Goal: Transaction & Acquisition: Purchase product/service

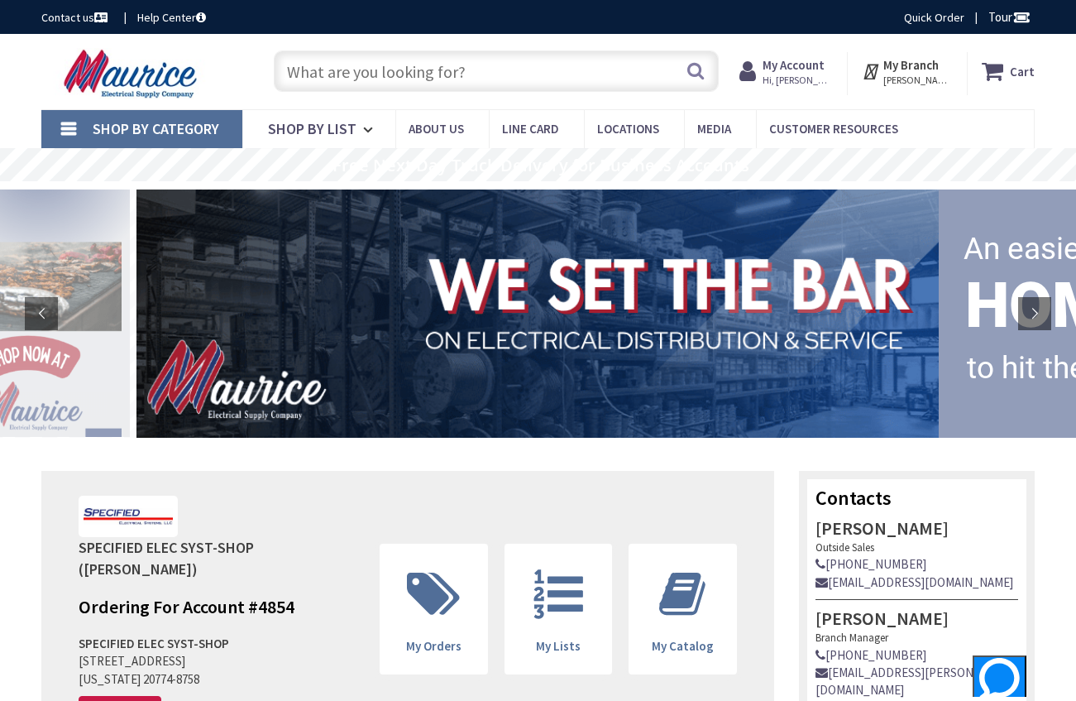
click at [442, 74] on input "text" at bounding box center [497, 70] width 446 height 41
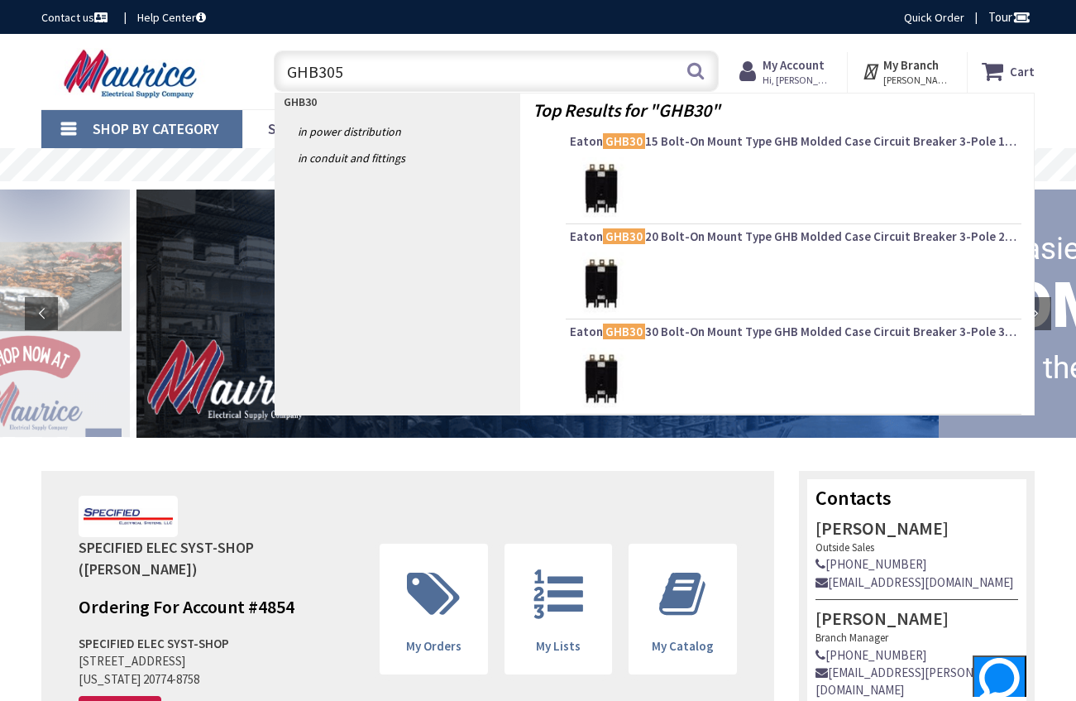
type input "GHB3050"
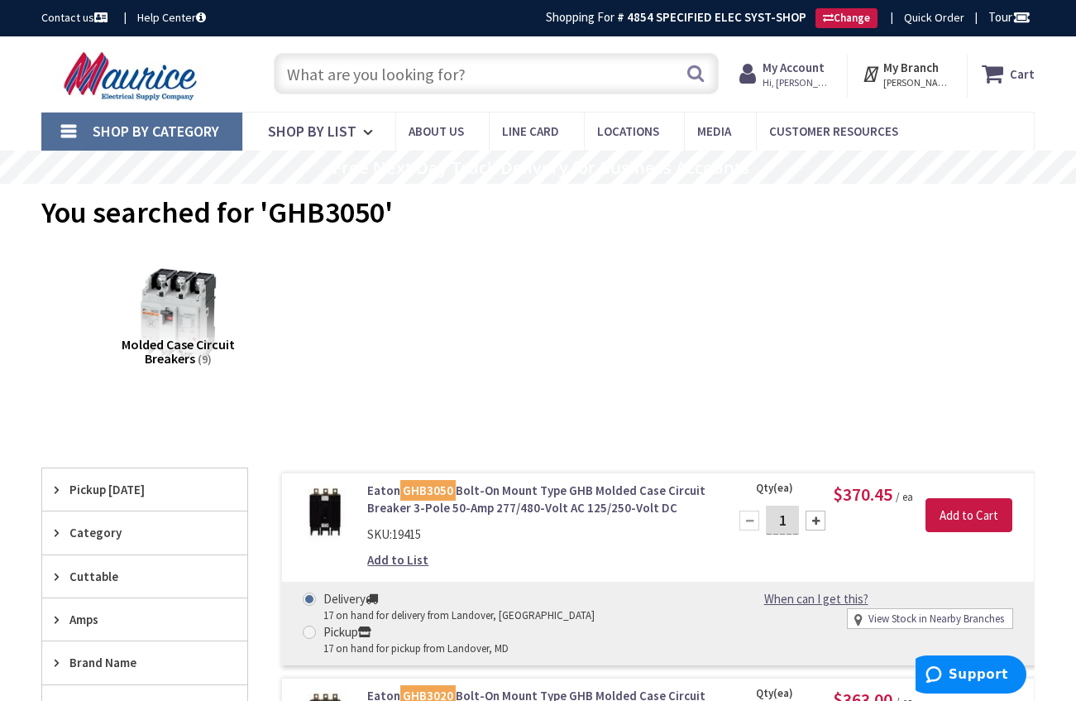
click at [489, 71] on input "text" at bounding box center [497, 73] width 446 height 41
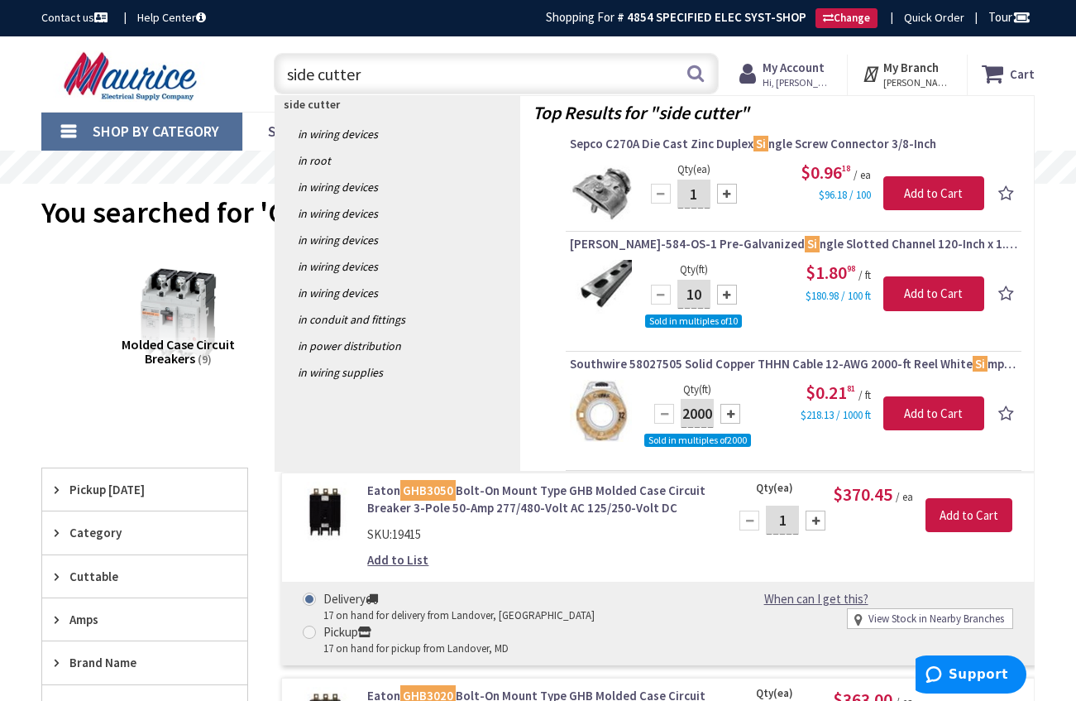
type input "side cutters"
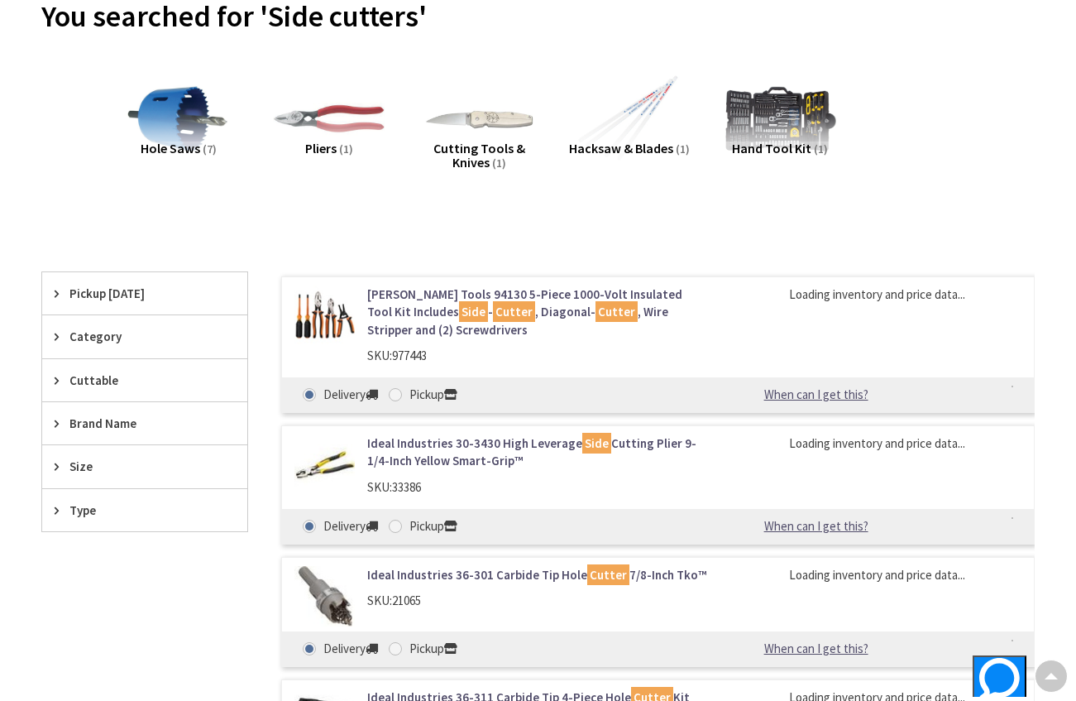
scroll to position [168, 0]
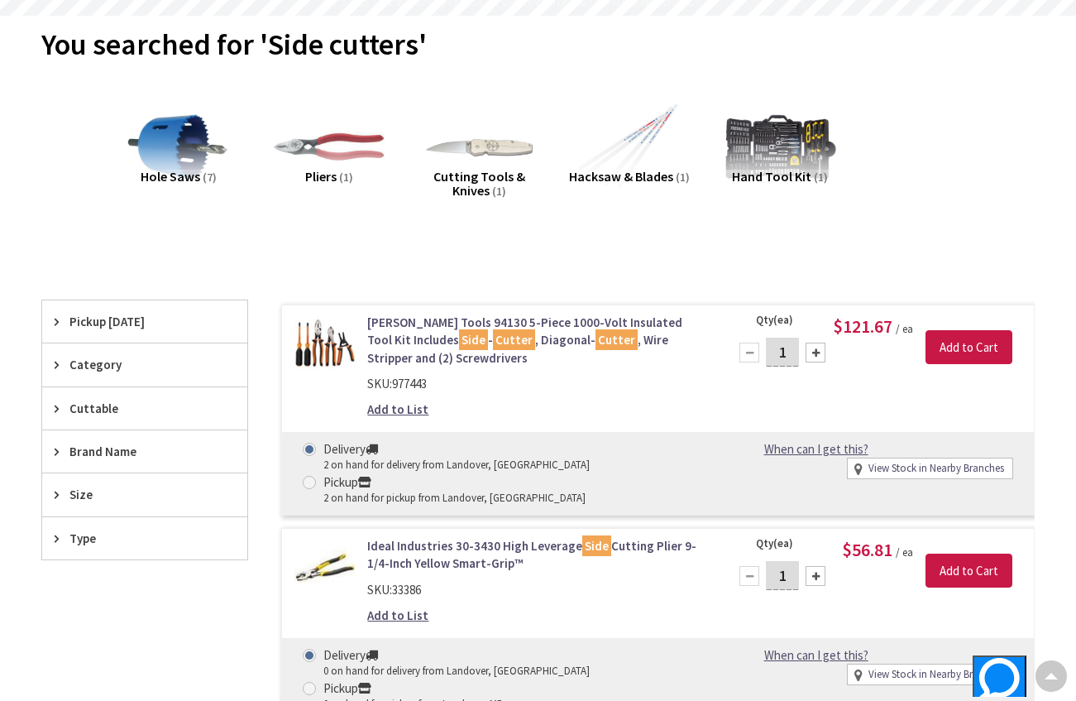
click at [59, 367] on icon at bounding box center [61, 364] width 12 height 12
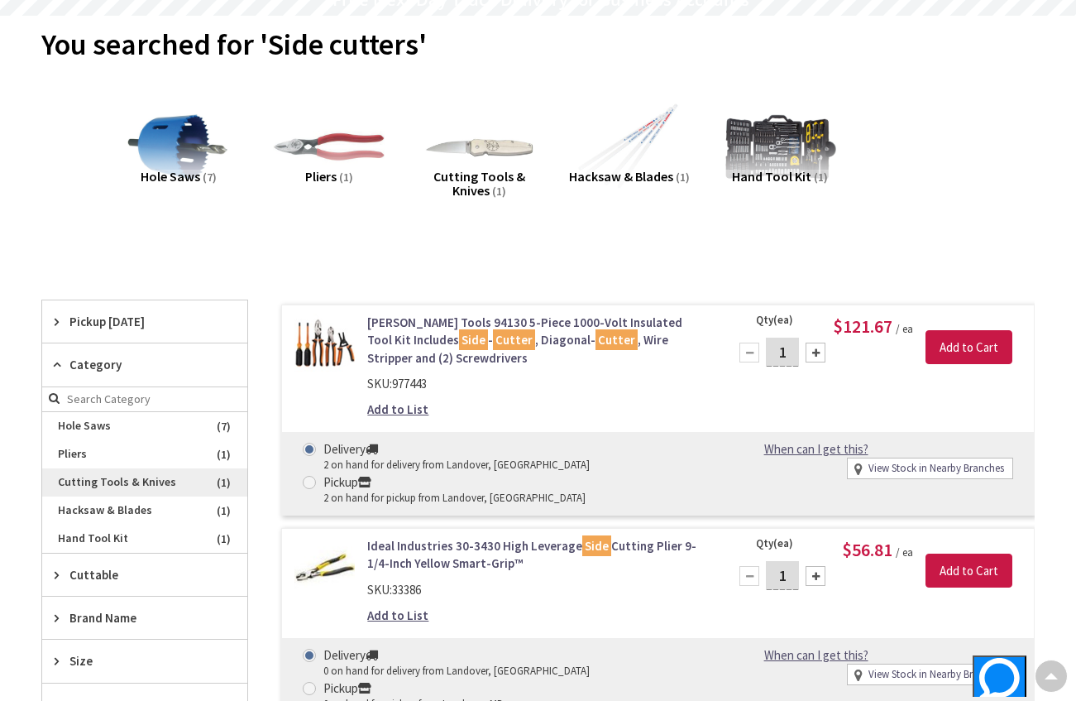
click at [202, 481] on span "Cutting Tools & Knives" at bounding box center [144, 482] width 205 height 28
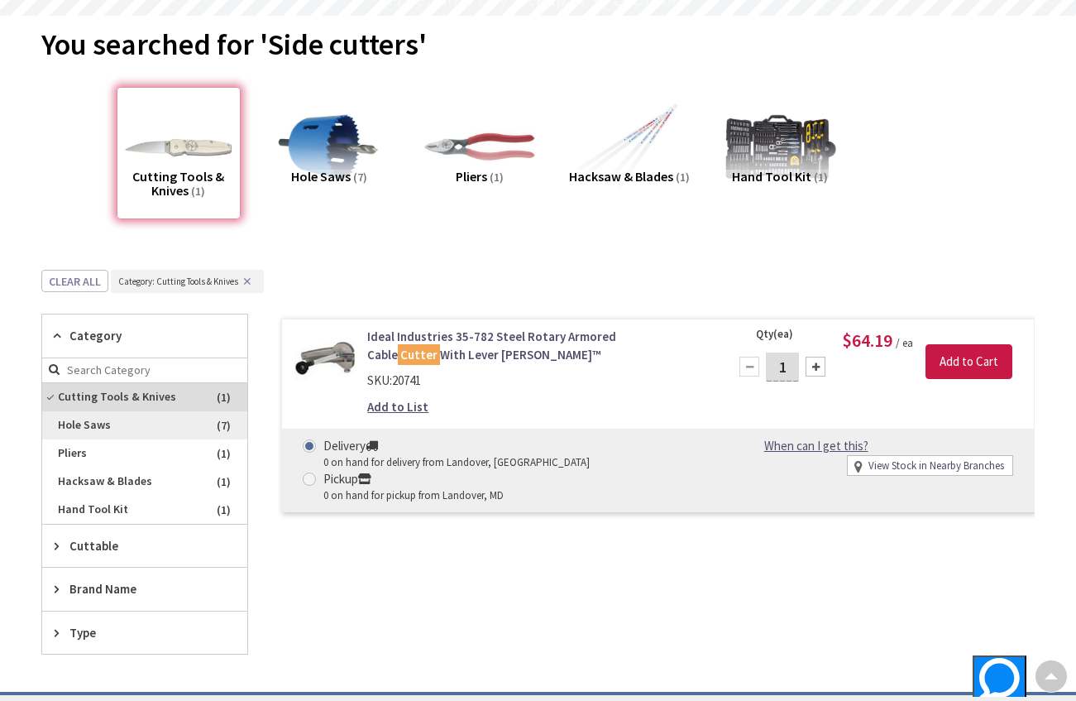
click at [199, 421] on span "Hole Saws" at bounding box center [144, 425] width 205 height 28
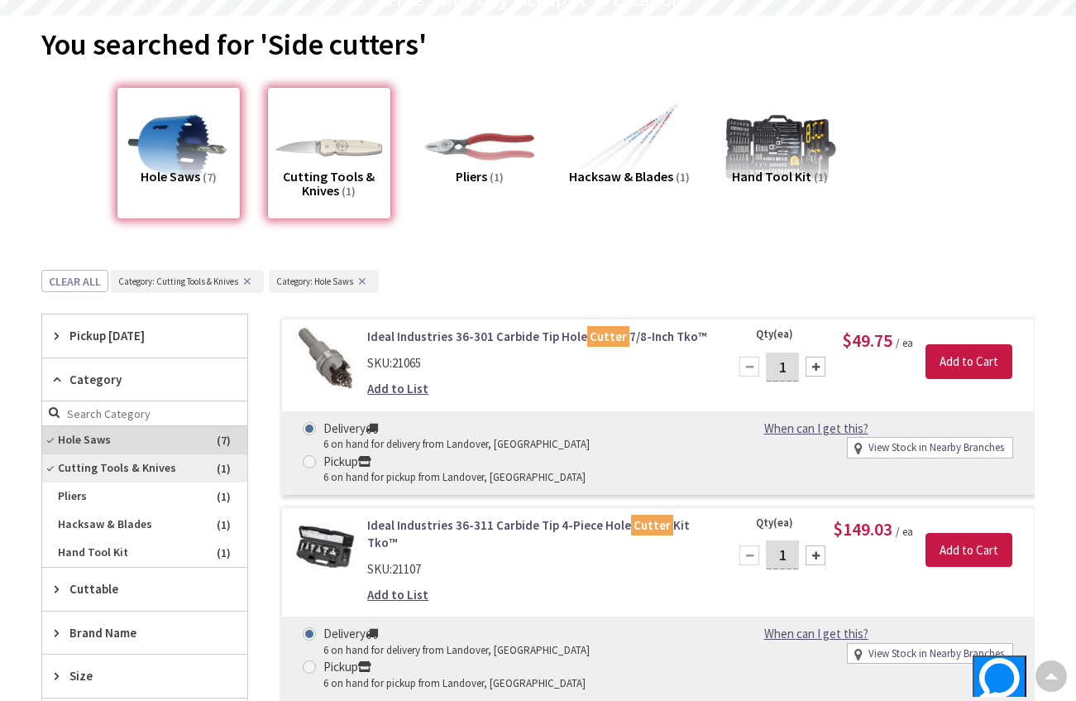
click at [172, 471] on span "Cutting Tools & Knives" at bounding box center [144, 468] width 205 height 28
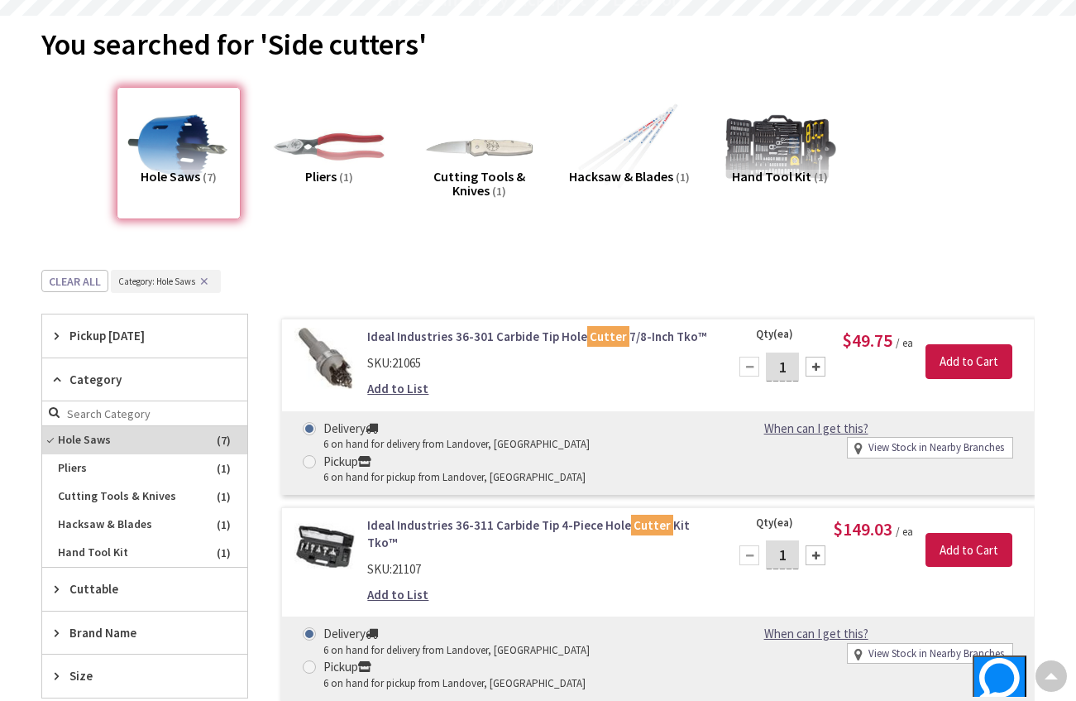
click at [58, 378] on icon at bounding box center [61, 379] width 12 height 12
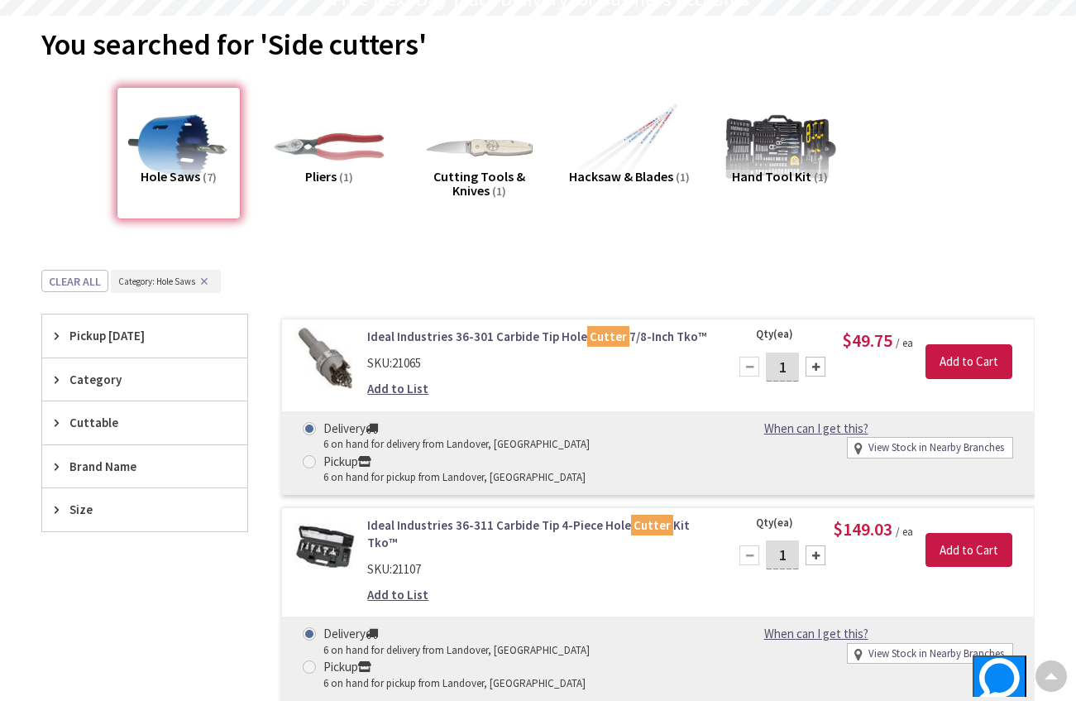
click at [62, 376] on icon at bounding box center [61, 379] width 12 height 12
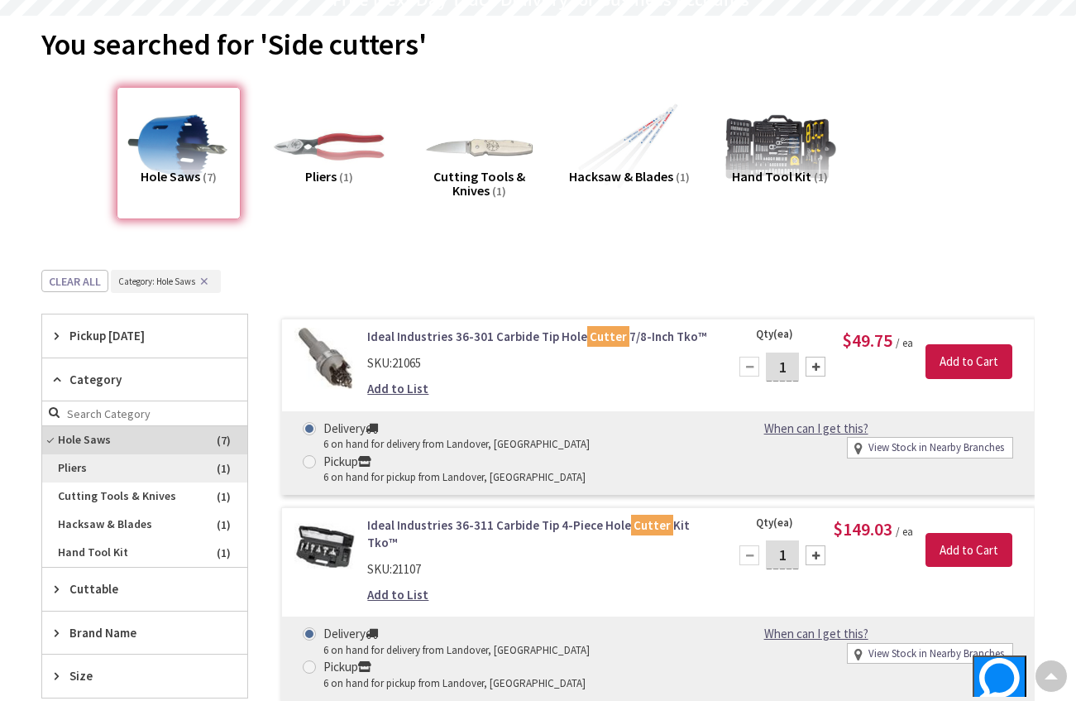
click at [104, 476] on span "Pliers" at bounding box center [144, 468] width 205 height 28
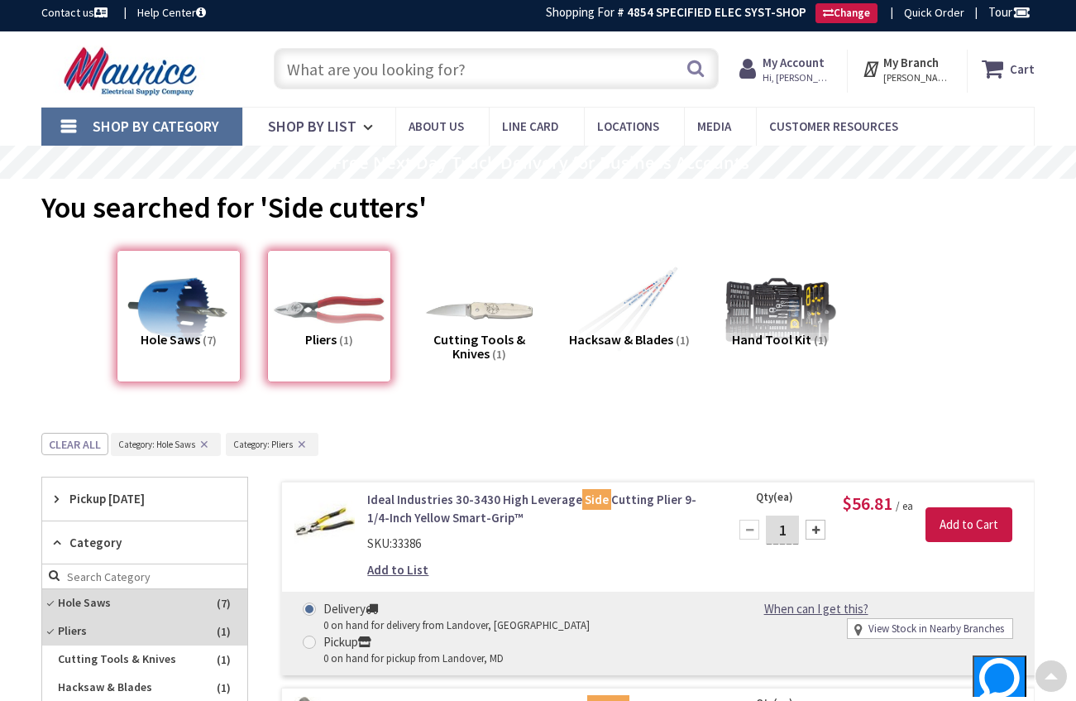
scroll to position [0, 0]
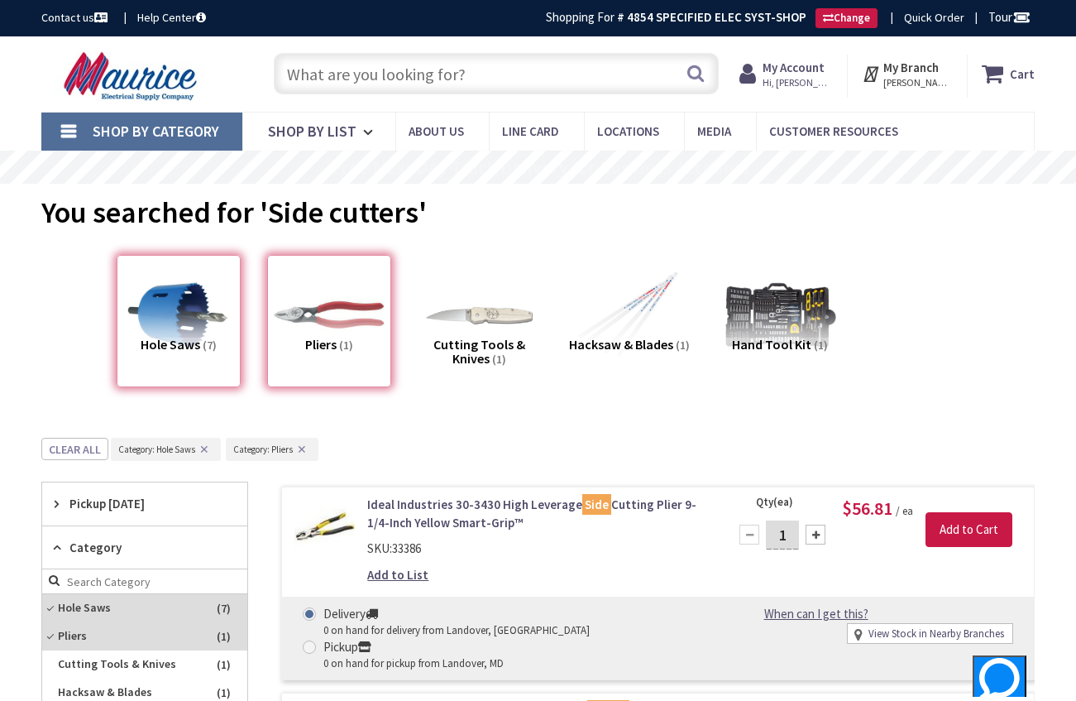
click at [434, 65] on input "text" at bounding box center [497, 73] width 446 height 41
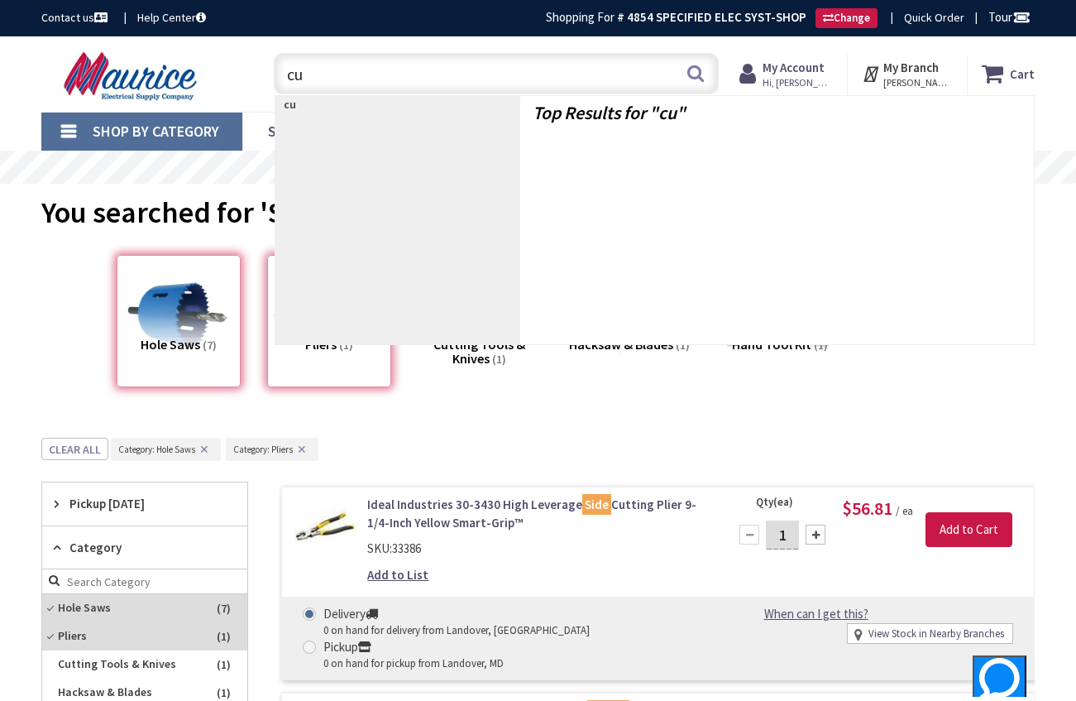
type input "c"
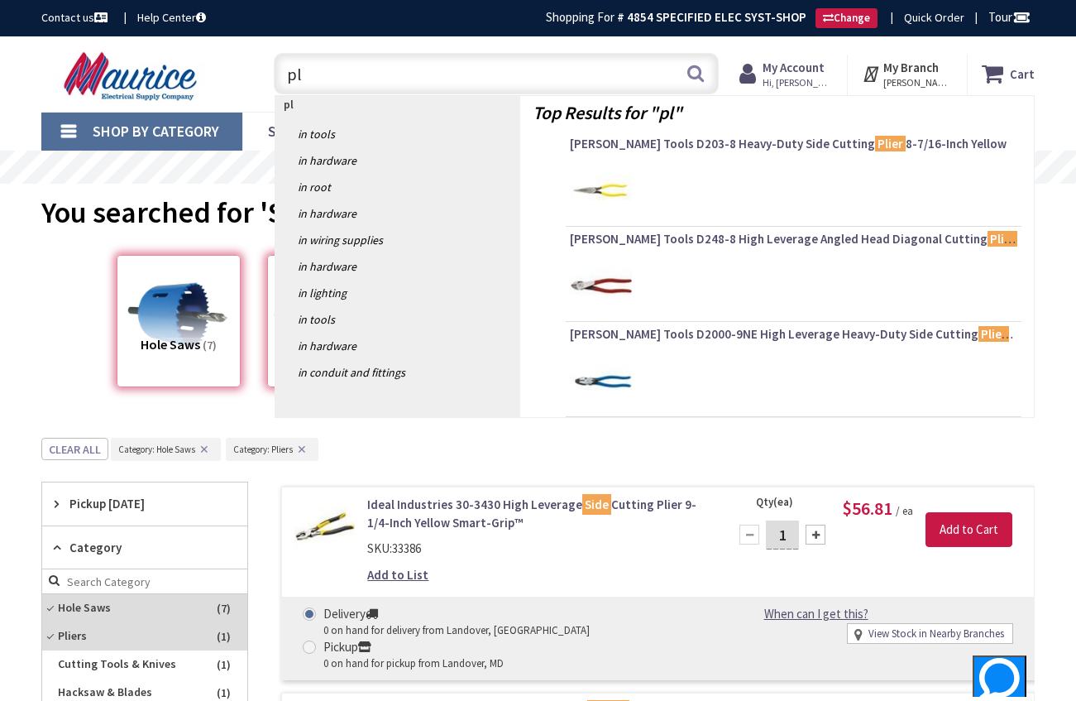
type input "p"
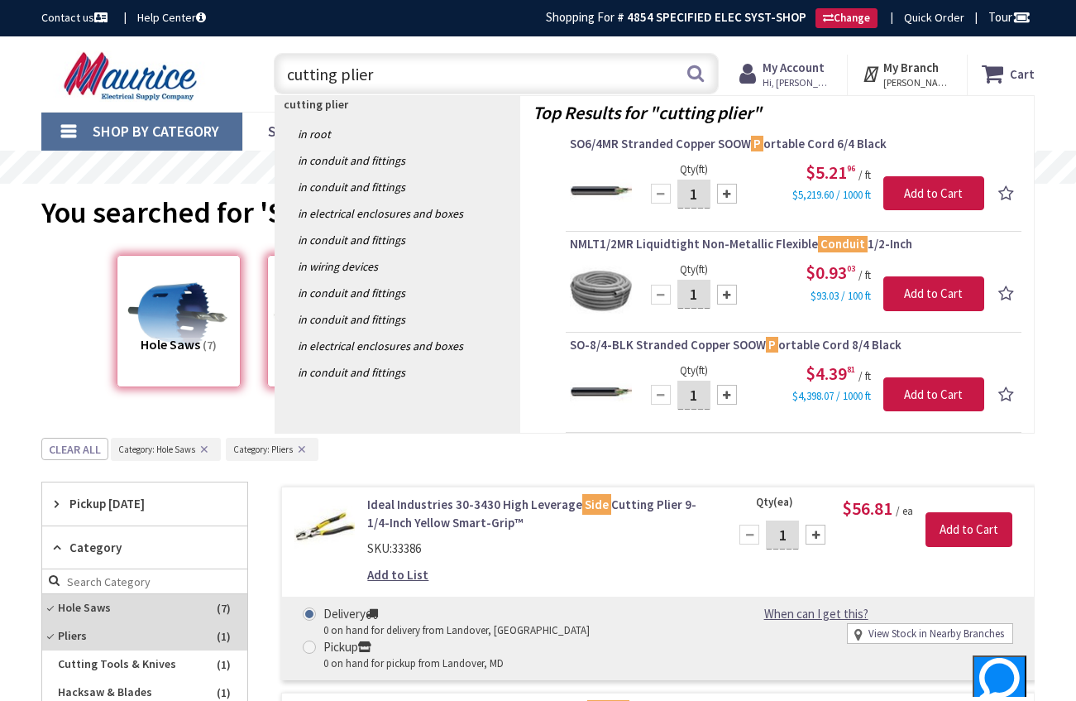
type input "cutting pliers"
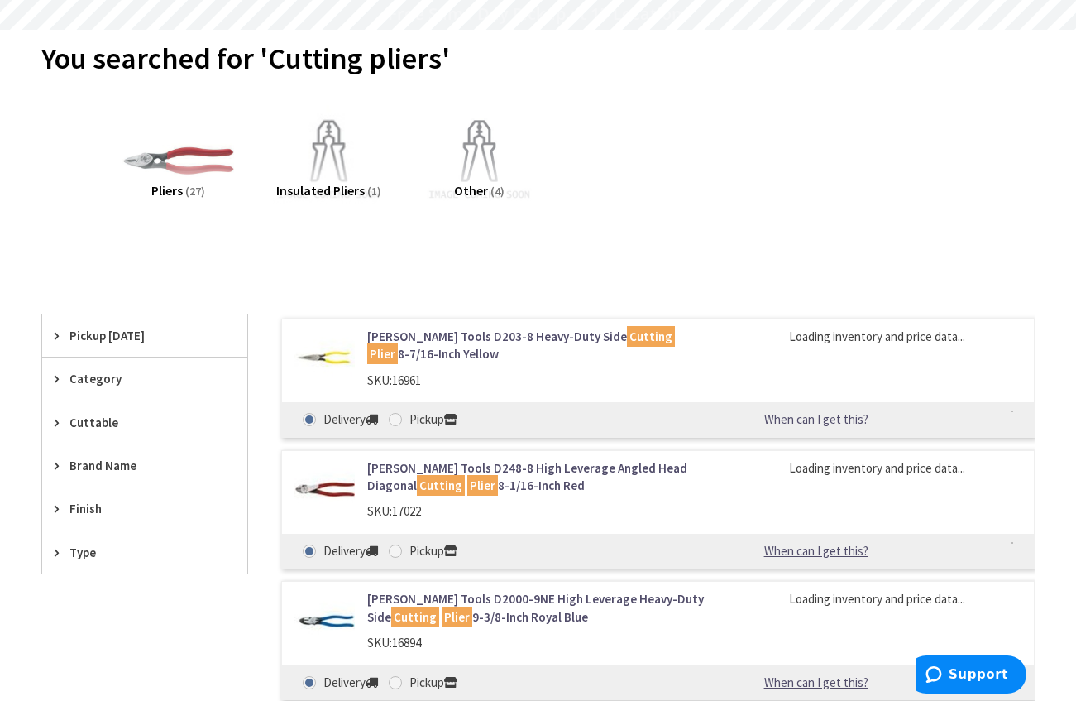
scroll to position [165, 0]
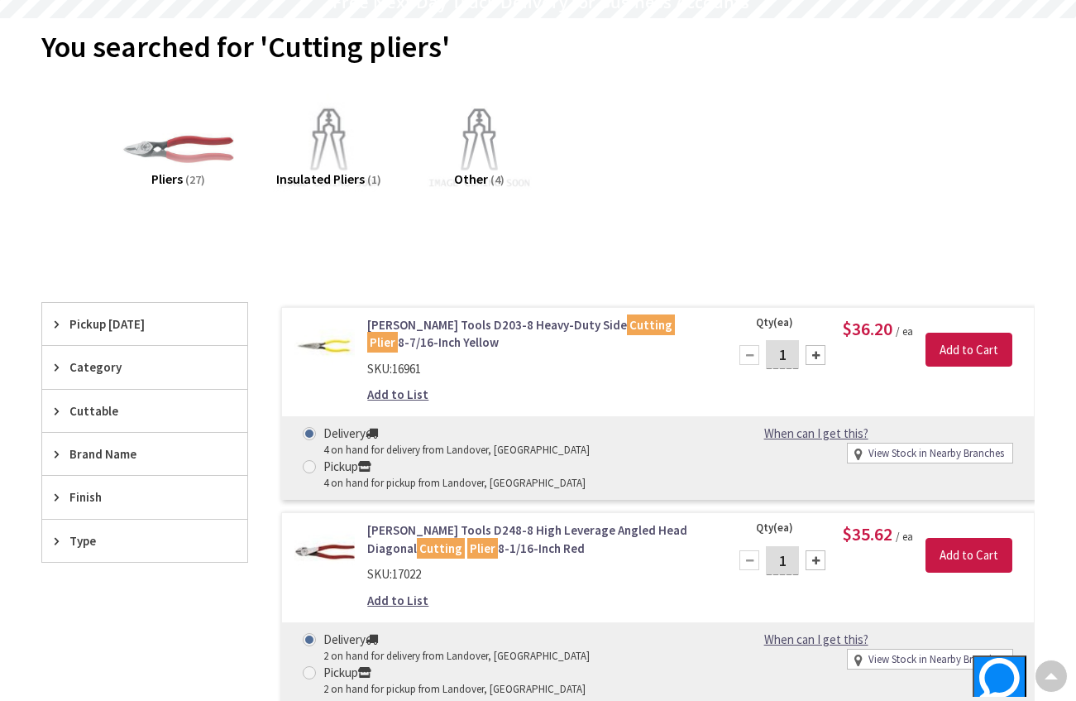
click at [554, 528] on link "Klein Tools D248-8 High Leverage Angled Head Diagonal Cutting Plier 8-1/16-Inch…" at bounding box center [537, 539] width 341 height 36
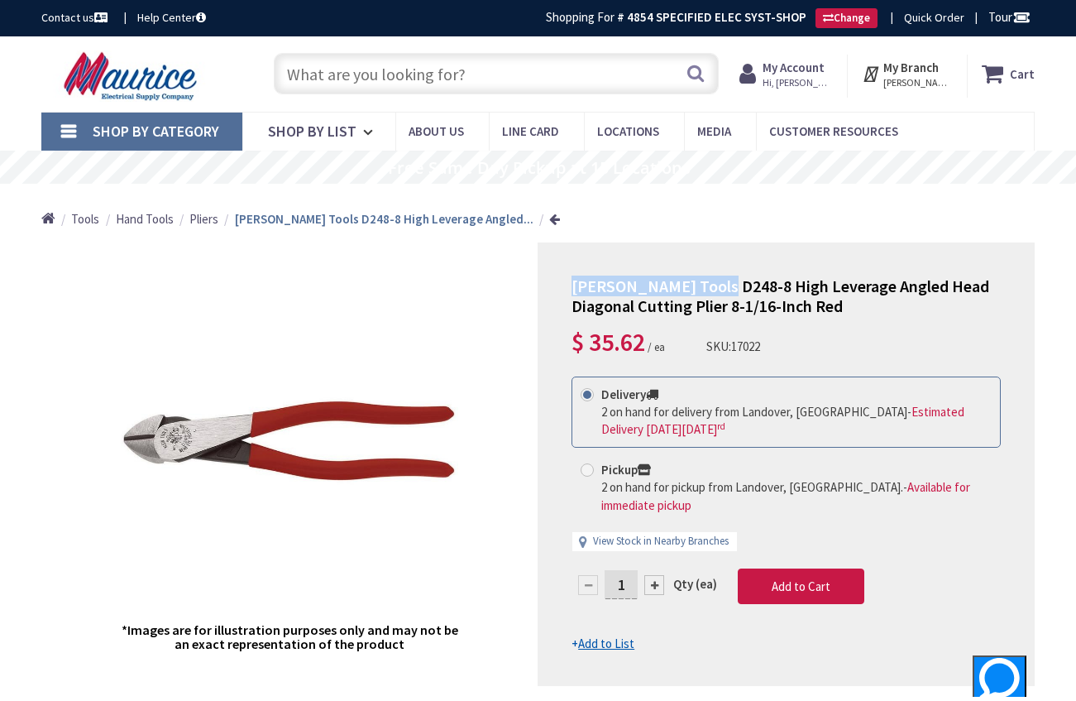
drag, startPoint x: 573, startPoint y: 284, endPoint x: 708, endPoint y: 286, distance: 135.7
click at [708, 286] on span "[PERSON_NAME] Tools D248-8 High Leverage Angled Head Diagonal Cutting Plier 8-1…" at bounding box center [781, 295] width 418 height 41
drag, startPoint x: 708, startPoint y: 286, endPoint x: 678, endPoint y: 291, distance: 31.0
copy span "[PERSON_NAME] Tools D248-8"
